Goal: Task Accomplishment & Management: Complete application form

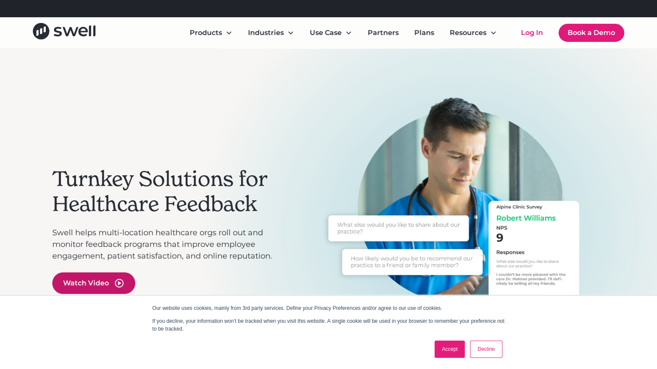
click at [120, 283] on icon "open lightbox" at bounding box center [119, 283] width 3 height 4
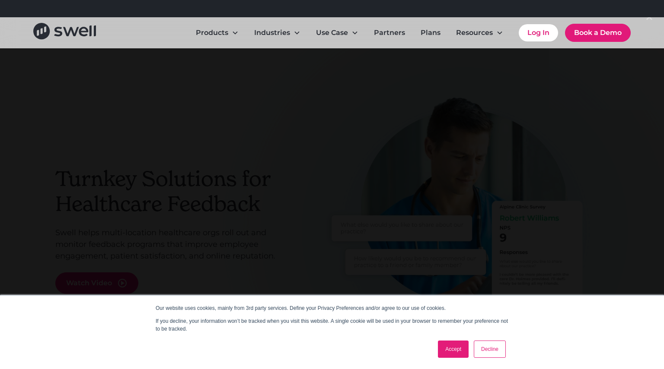
click at [444, 345] on link "Accept" at bounding box center [453, 349] width 31 height 17
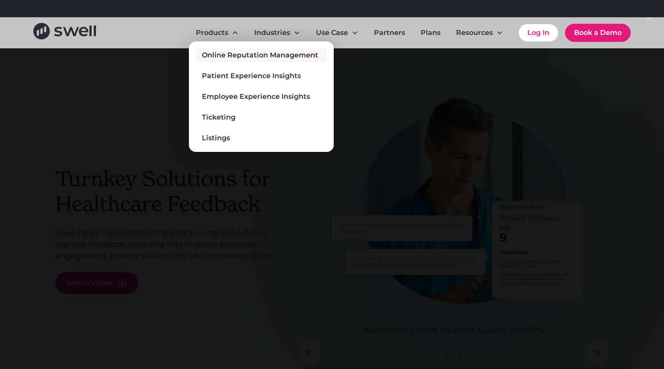
click at [246, 52] on div "Online Reputation Management" at bounding box center [260, 55] width 116 height 10
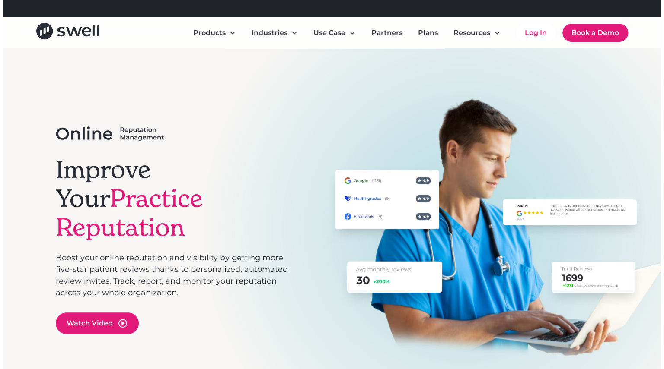
scroll to position [65, 0]
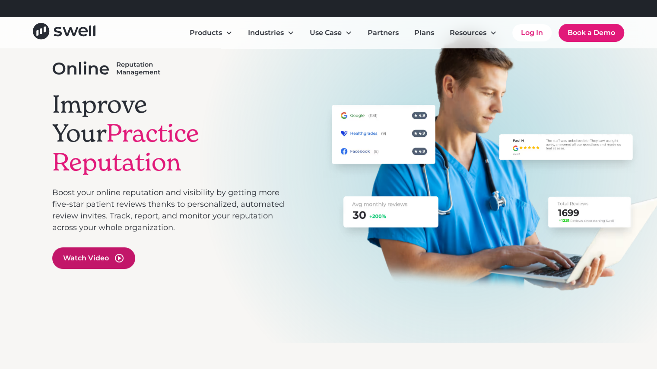
click at [125, 248] on div "Watch Video" at bounding box center [93, 259] width 83 height 22
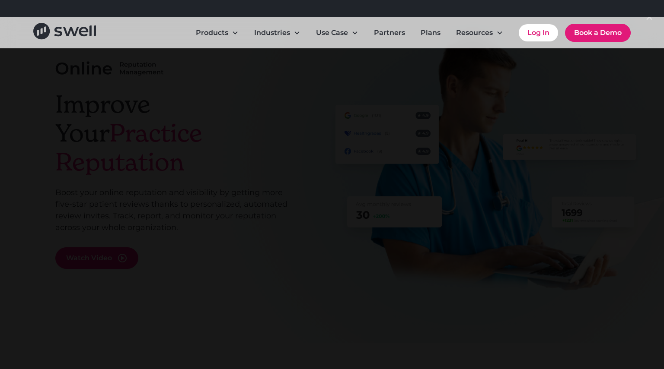
click at [569, 169] on div at bounding box center [332, 184] width 664 height 355
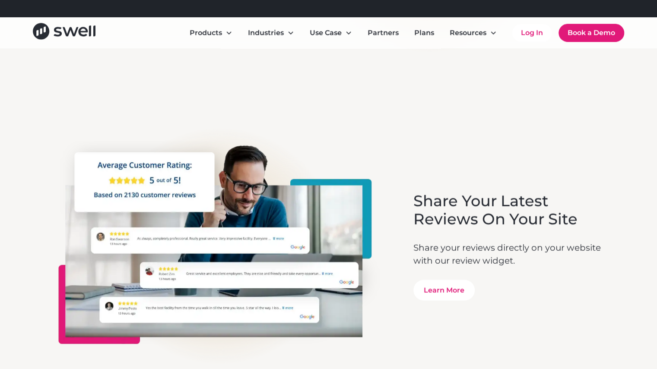
scroll to position [2369, 0]
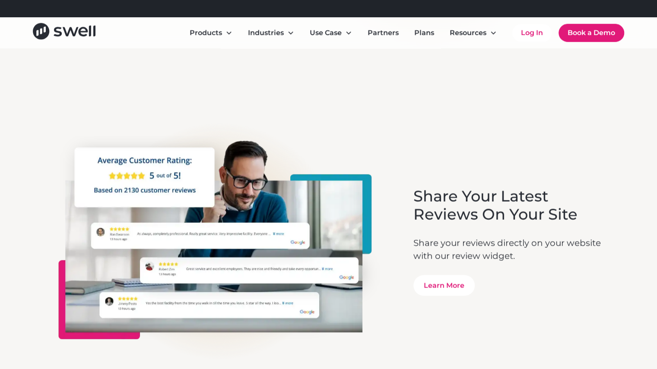
click at [584, 23] on div "Products Online Reputation Management Patient Experience Insights Employee Expe…" at bounding box center [328, 32] width 591 height 19
click at [582, 34] on link "Book a Demo" at bounding box center [592, 33] width 66 height 18
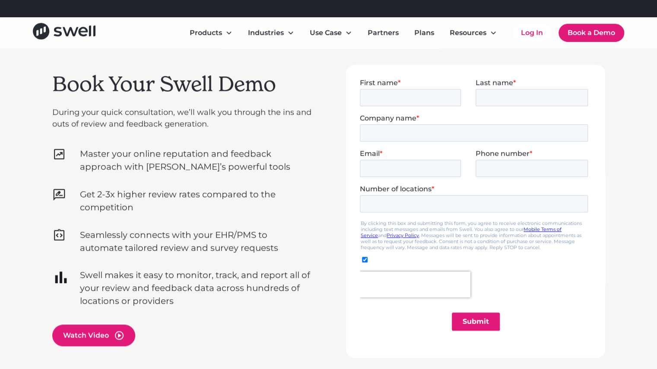
scroll to position [251, 0]
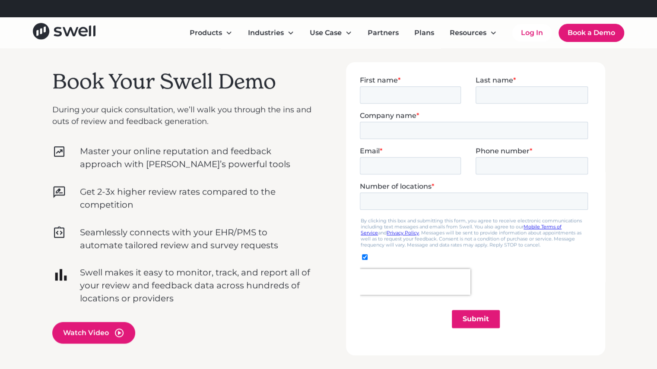
click at [424, 84] on div "First name *" at bounding box center [417, 90] width 116 height 28
click at [424, 92] on input "First name *" at bounding box center [409, 94] width 101 height 17
type input "Jennifer"
type input "Pantoja"
type input "Transformed Spa LLC"
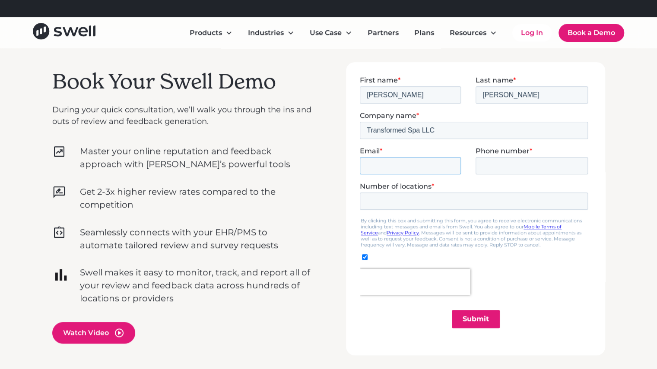
type input "jpantoja@transformedmedspa.net"
type input "14346109811"
click at [450, 200] on input "Number of locations *" at bounding box center [473, 200] width 228 height 17
type input "1"
click at [536, 276] on div at bounding box center [475, 282] width 232 height 26
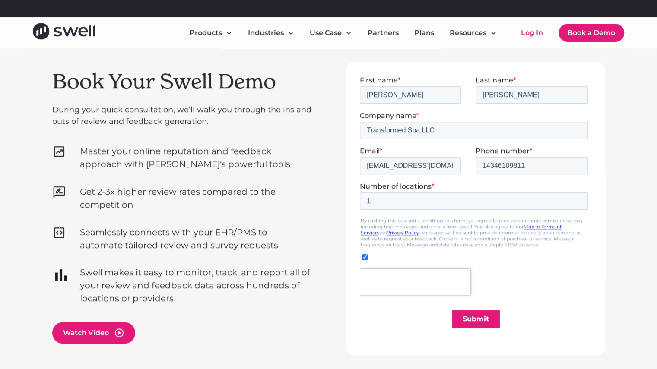
click at [479, 318] on input "Submit" at bounding box center [476, 319] width 48 height 18
